Goal: Check status: Check status

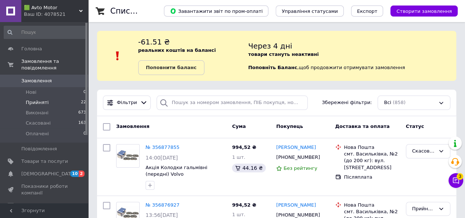
click at [29, 99] on span "Прийняті" at bounding box center [37, 102] width 23 height 7
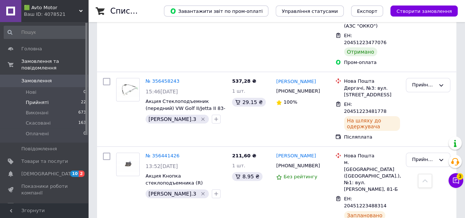
scroll to position [1392, 0]
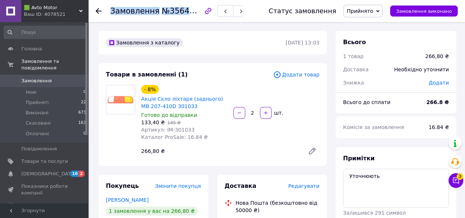
drag, startPoint x: 109, startPoint y: 12, endPoint x: 200, endPoint y: 13, distance: 90.4
click at [200, 13] on div "Замовлення №356433823 Статус замовлення Прийнято Виконано Скасовано Оплачено За…" at bounding box center [277, 11] width 362 height 22
copy h1 "Замовлення №356433823"
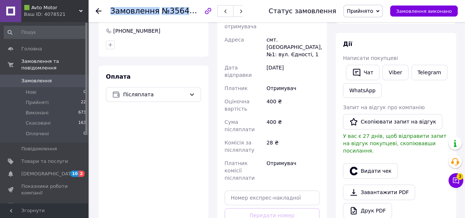
scroll to position [37, 0]
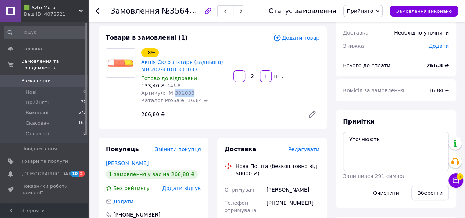
drag, startPoint x: 188, startPoint y: 94, endPoint x: 178, endPoint y: 94, distance: 9.9
click at [171, 94] on div "Артикул: ІМ-301033" at bounding box center [184, 92] width 86 height 7
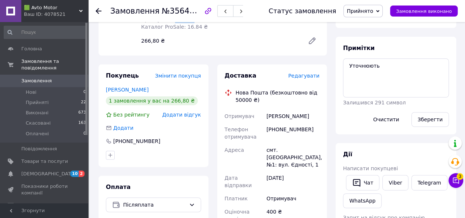
scroll to position [73, 0]
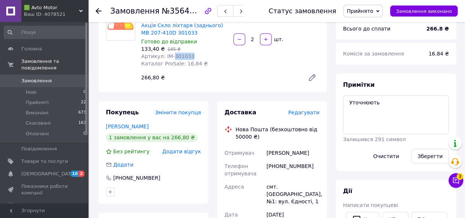
copy span "301033"
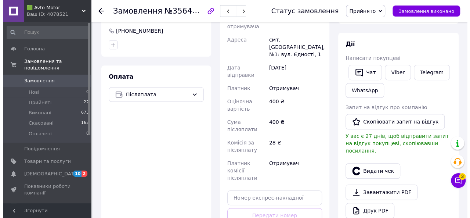
scroll to position [110, 0]
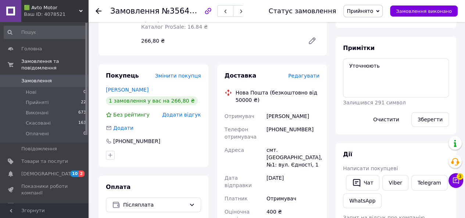
click at [307, 79] on div "Редагувати" at bounding box center [303, 75] width 31 height 7
click at [306, 78] on span "Редагувати" at bounding box center [303, 76] width 31 height 6
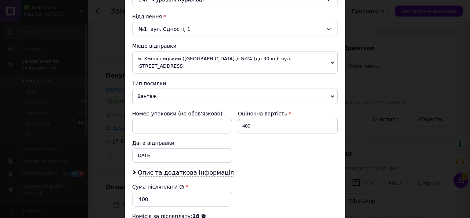
scroll to position [294, 0]
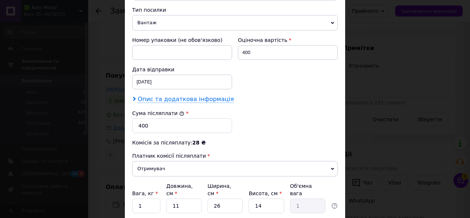
click at [175, 96] on span "Опис та додаткова інформація" at bounding box center [186, 99] width 96 height 7
